Goal: Information Seeking & Learning: Stay updated

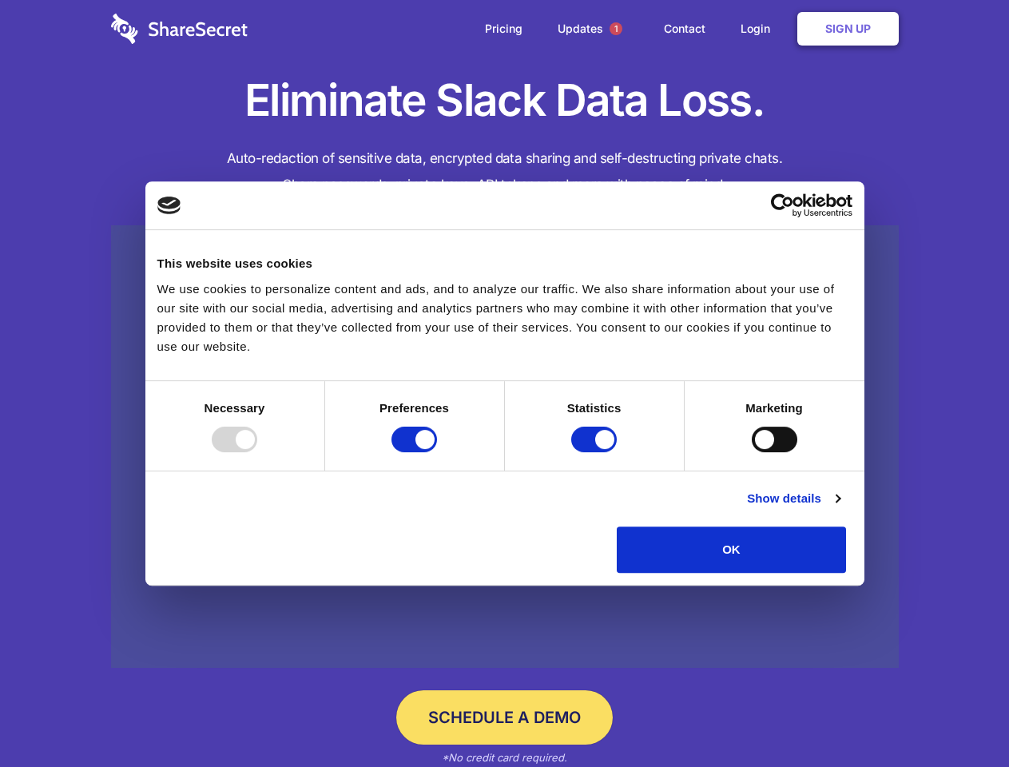
click at [257, 452] on div at bounding box center [235, 440] width 46 height 26
click at [437, 452] on input "Preferences" at bounding box center [414, 440] width 46 height 26
checkbox input "false"
click at [596, 452] on input "Statistics" at bounding box center [594, 440] width 46 height 26
checkbox input "false"
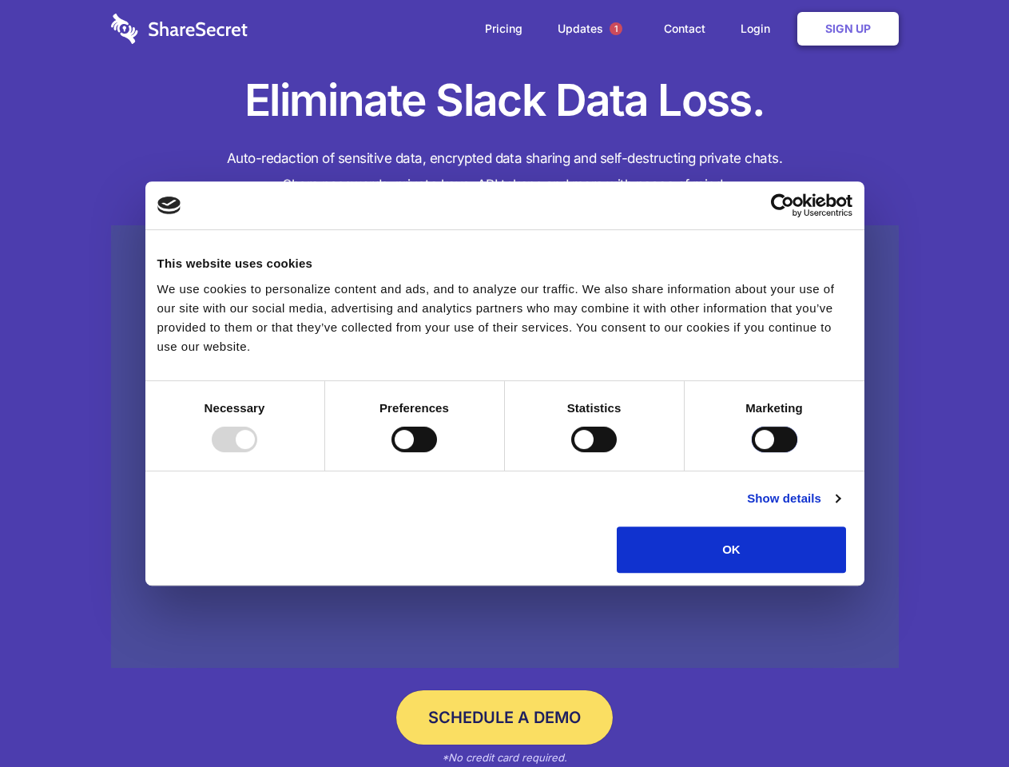
click at [752, 452] on input "Marketing" at bounding box center [775, 440] width 46 height 26
checkbox input "true"
click at [840, 508] on link "Show details" at bounding box center [793, 498] width 93 height 19
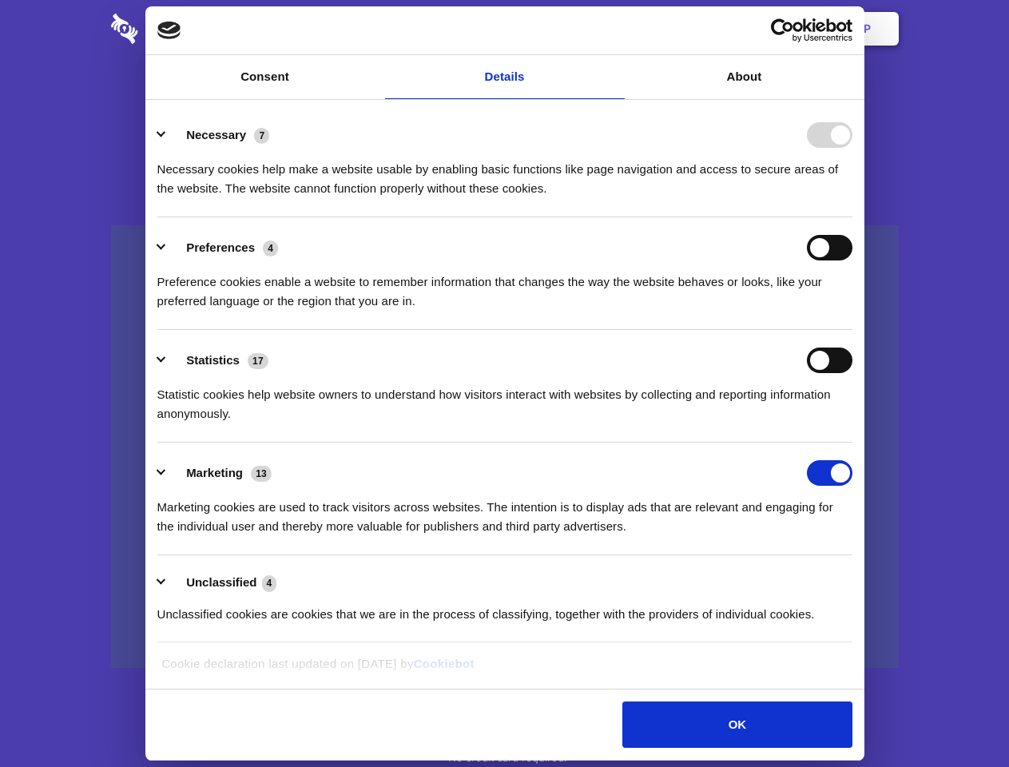
click at [852, 217] on li "Necessary 7 Necessary cookies help make a website usable by enabling basic func…" at bounding box center [504, 161] width 695 height 113
click at [615, 29] on span "1" at bounding box center [615, 28] width 13 height 13
